Goal: Information Seeking & Learning: Compare options

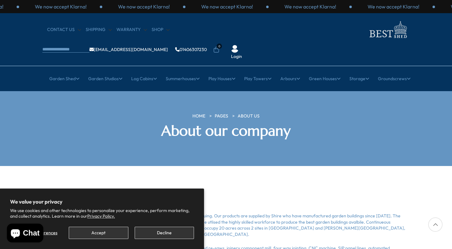
click at [161, 229] on button "Decline" at bounding box center [164, 233] width 59 height 12
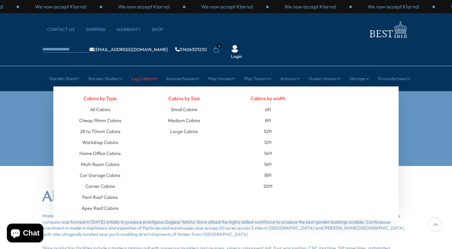
click at [144, 71] on link "Log Cabins" at bounding box center [144, 79] width 26 height 16
click at [270, 159] on link "16ft" at bounding box center [268, 164] width 8 height 11
click at [268, 159] on link "16ft" at bounding box center [268, 164] width 8 height 11
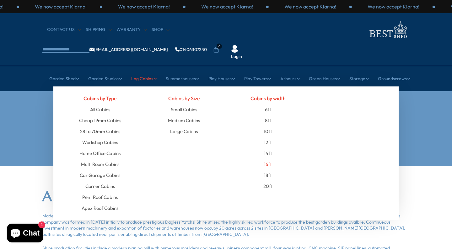
click at [268, 159] on link "16ft" at bounding box center [268, 164] width 8 height 11
click at [184, 126] on link "Large Cabins" at bounding box center [184, 131] width 28 height 11
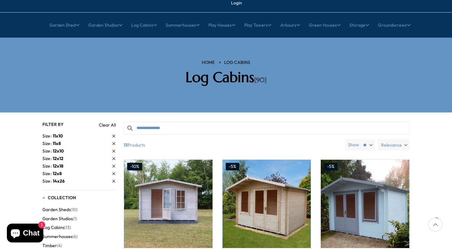
scroll to position [60, 0]
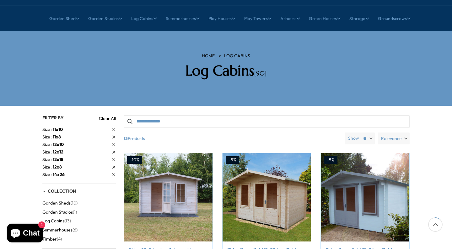
click at [56, 157] on span "12x18" at bounding box center [58, 160] width 11 height 6
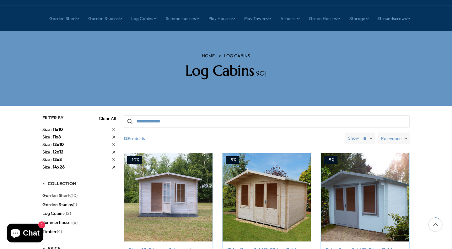
click at [104, 115] on link "Clear All" at bounding box center [107, 118] width 17 height 6
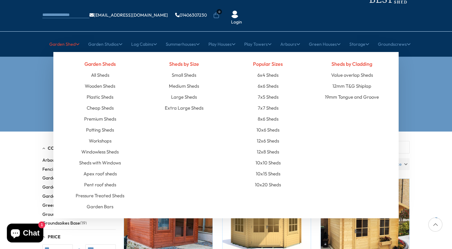
scroll to position [35, 0]
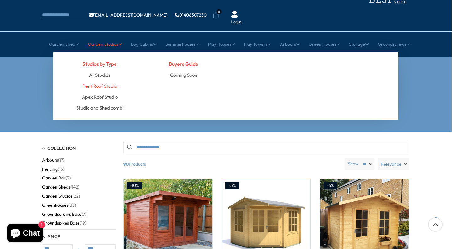
click at [99, 81] on link "Pent Roof Studio" at bounding box center [99, 86] width 35 height 11
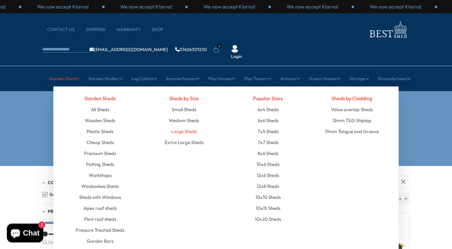
click at [183, 126] on link "Large Sheds" at bounding box center [184, 131] width 26 height 11
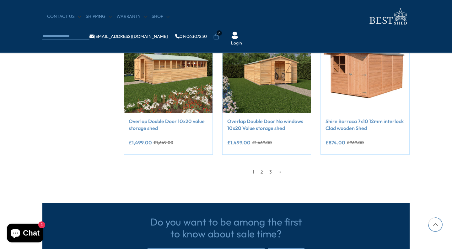
scroll to position [546, 0]
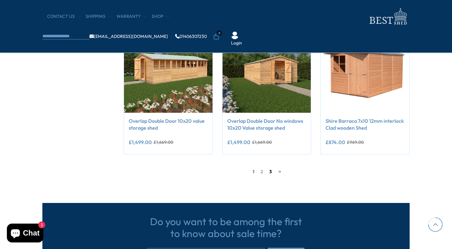
click at [268, 172] on link "3" at bounding box center [270, 171] width 9 height 9
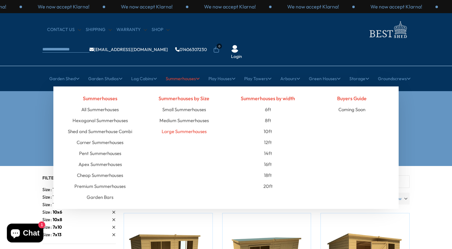
click at [183, 126] on link "Large Summerhouses" at bounding box center [184, 131] width 45 height 11
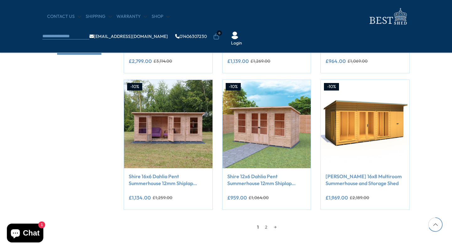
scroll to position [491, 0]
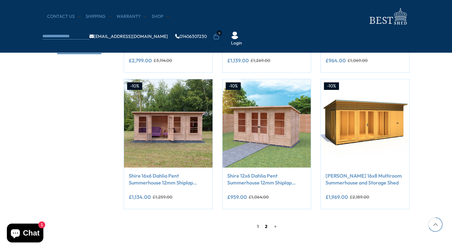
click at [266, 225] on link "2" at bounding box center [266, 226] width 9 height 9
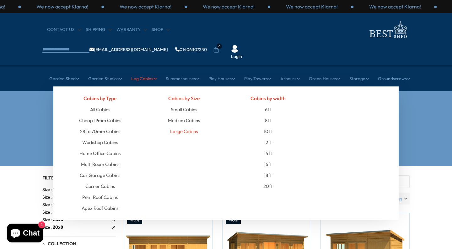
click at [176, 126] on link "Large Cabins" at bounding box center [184, 131] width 28 height 11
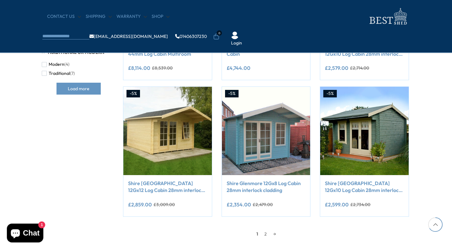
scroll to position [492, 1]
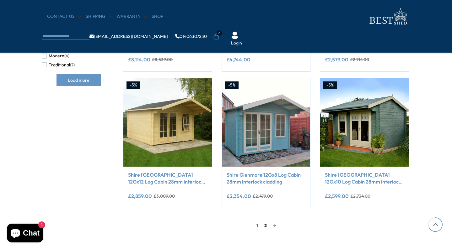
click at [266, 226] on link "2" at bounding box center [265, 225] width 9 height 9
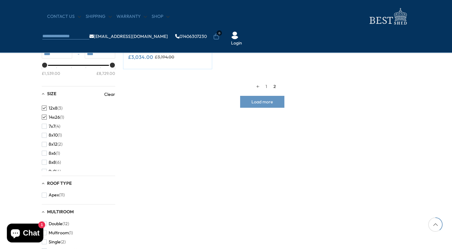
scroll to position [115, 0]
click at [17, 151] on div "Filters 90 products viewed" at bounding box center [225, 118] width 452 height 453
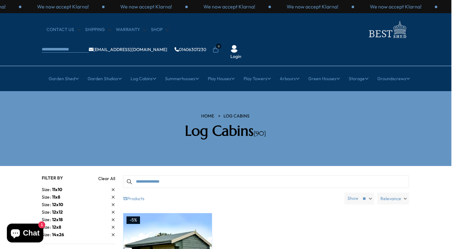
scroll to position [0, 1]
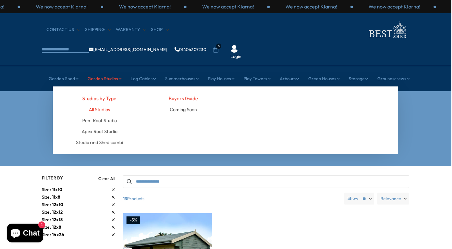
click at [103, 104] on link "All Studios" at bounding box center [99, 109] width 21 height 11
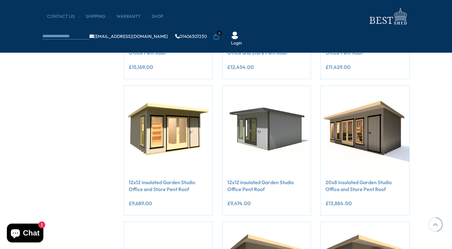
scroll to position [411, 0]
